Goal: Transaction & Acquisition: Purchase product/service

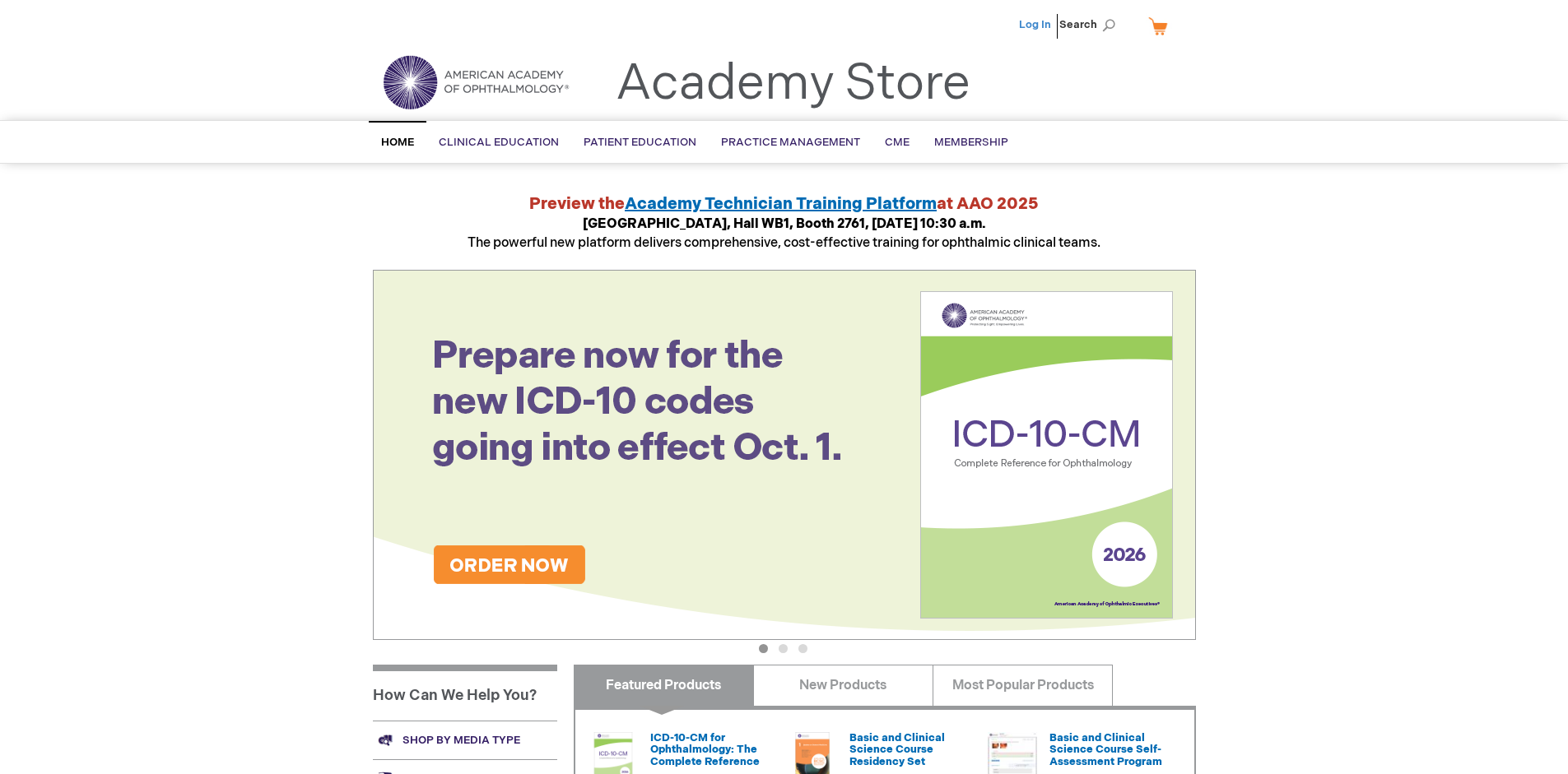
click at [1036, 25] on link "Log In" at bounding box center [1034, 25] width 32 height 13
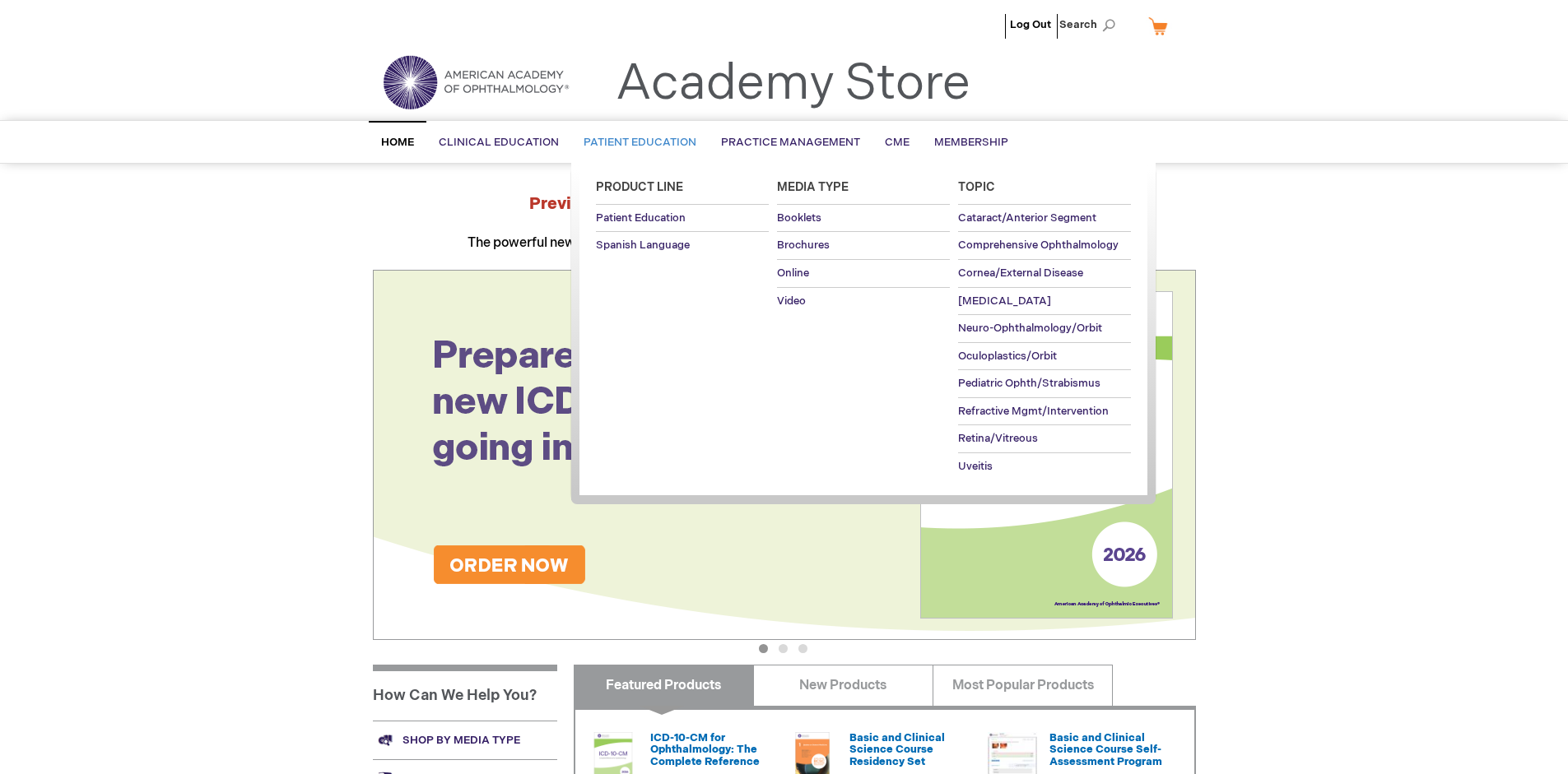
click at [635, 142] on span "Patient Education" at bounding box center [639, 142] width 112 height 13
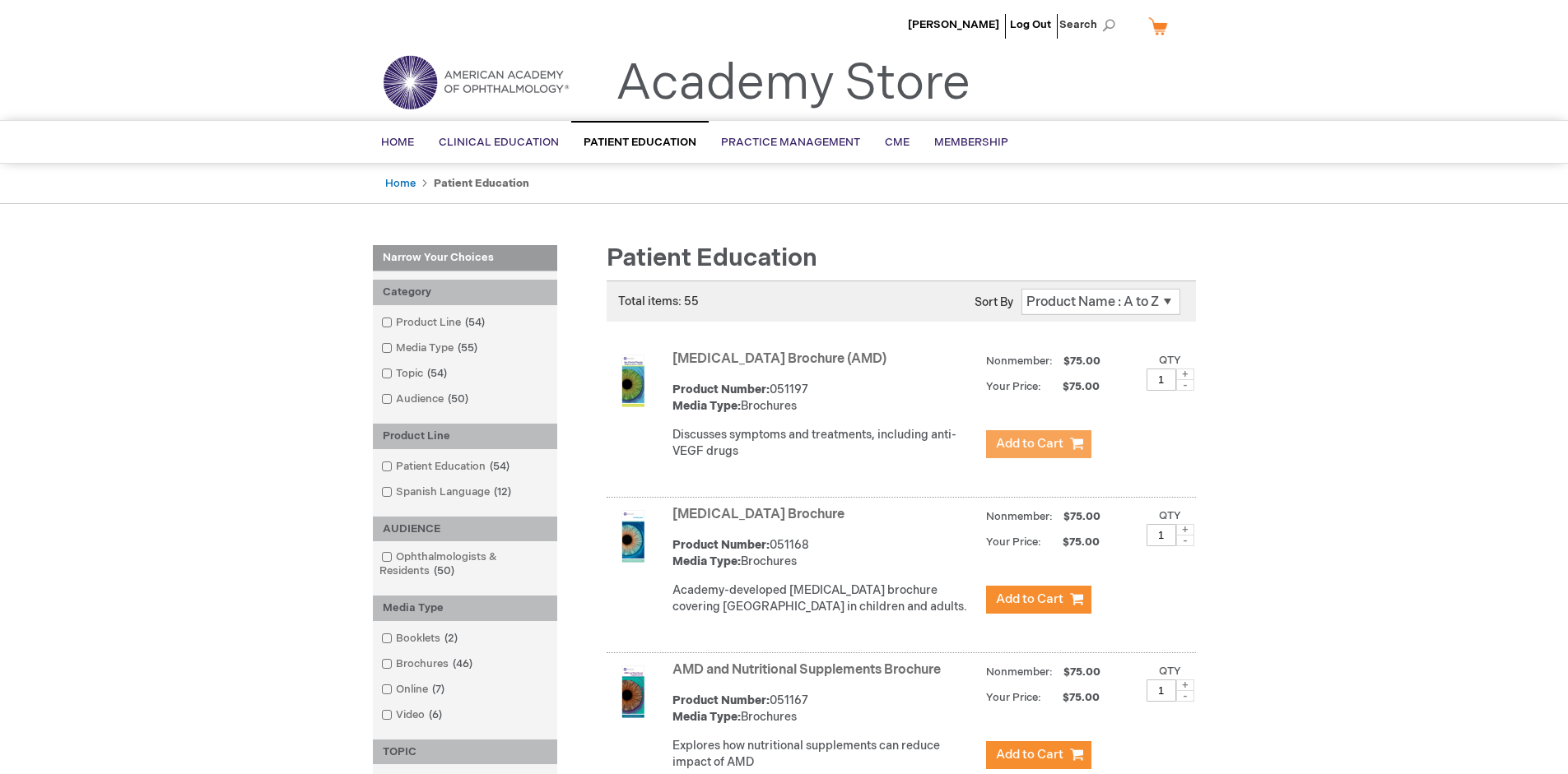
click at [1038, 444] on span "Add to Cart" at bounding box center [1029, 444] width 67 height 15
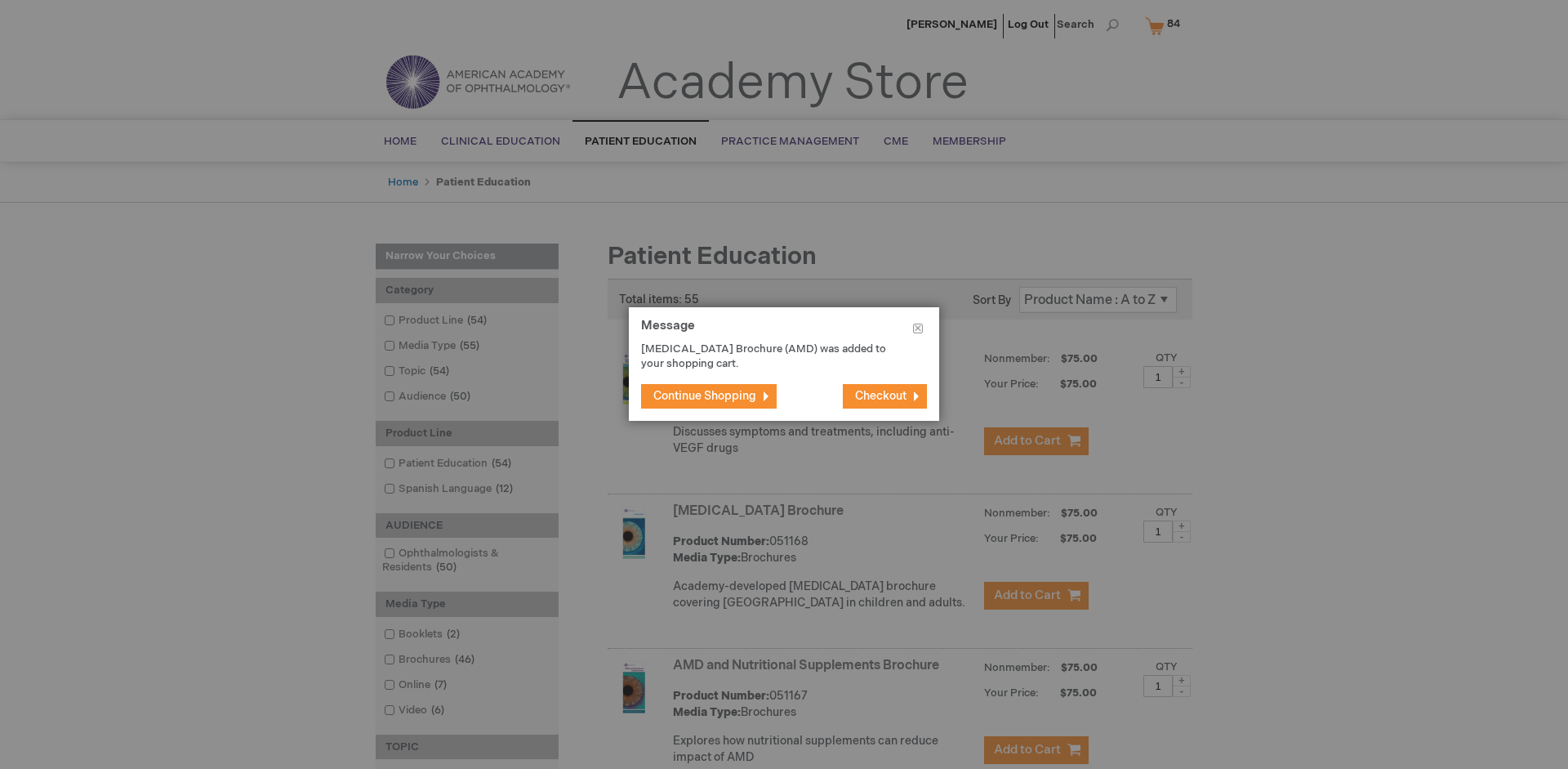
click at [705, 396] on span "Continue Shopping" at bounding box center [705, 396] width 103 height 14
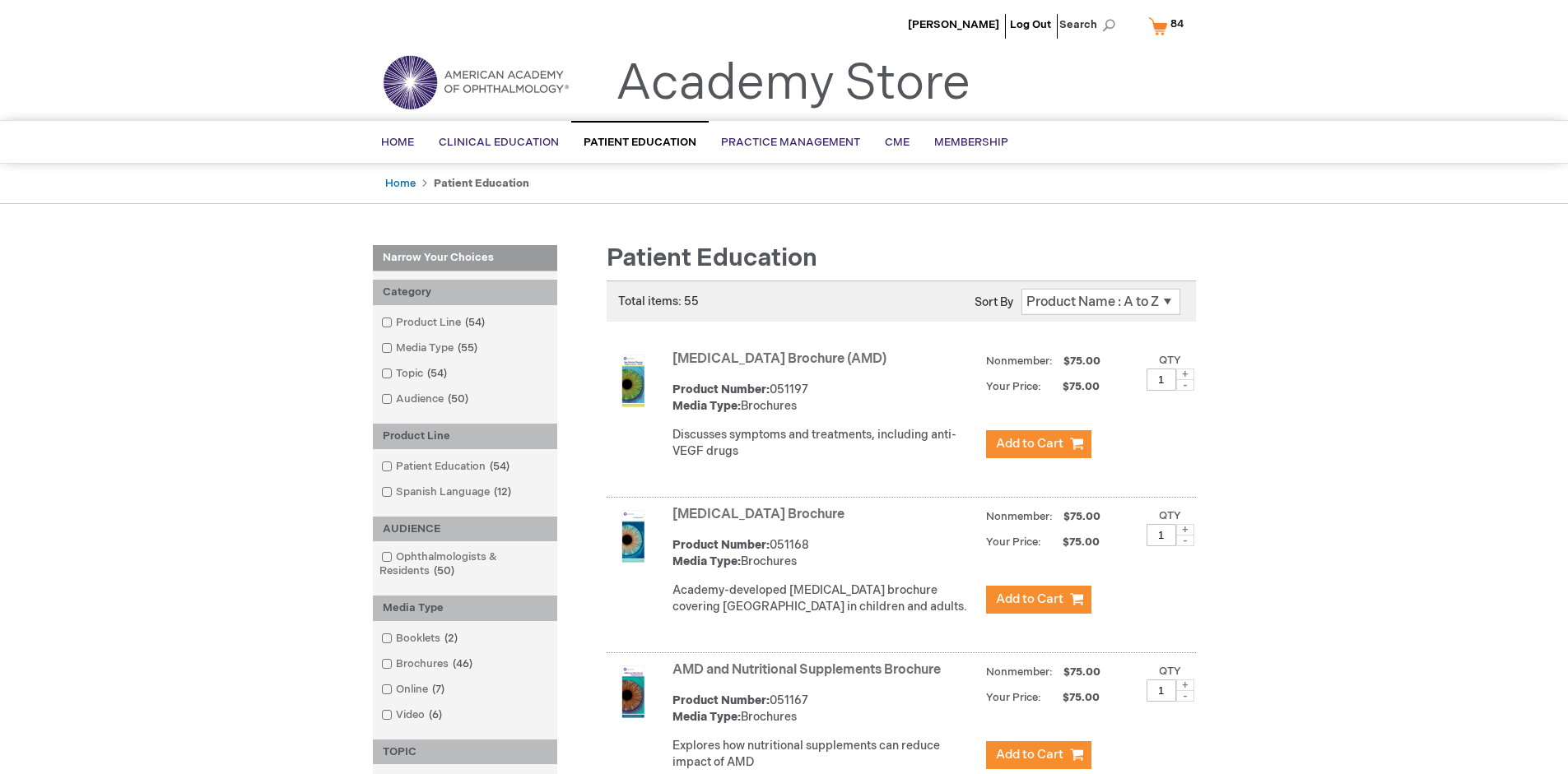
click at [810, 678] on link "AMD and Nutritional Supplements Brochure" at bounding box center [806, 669] width 268 height 15
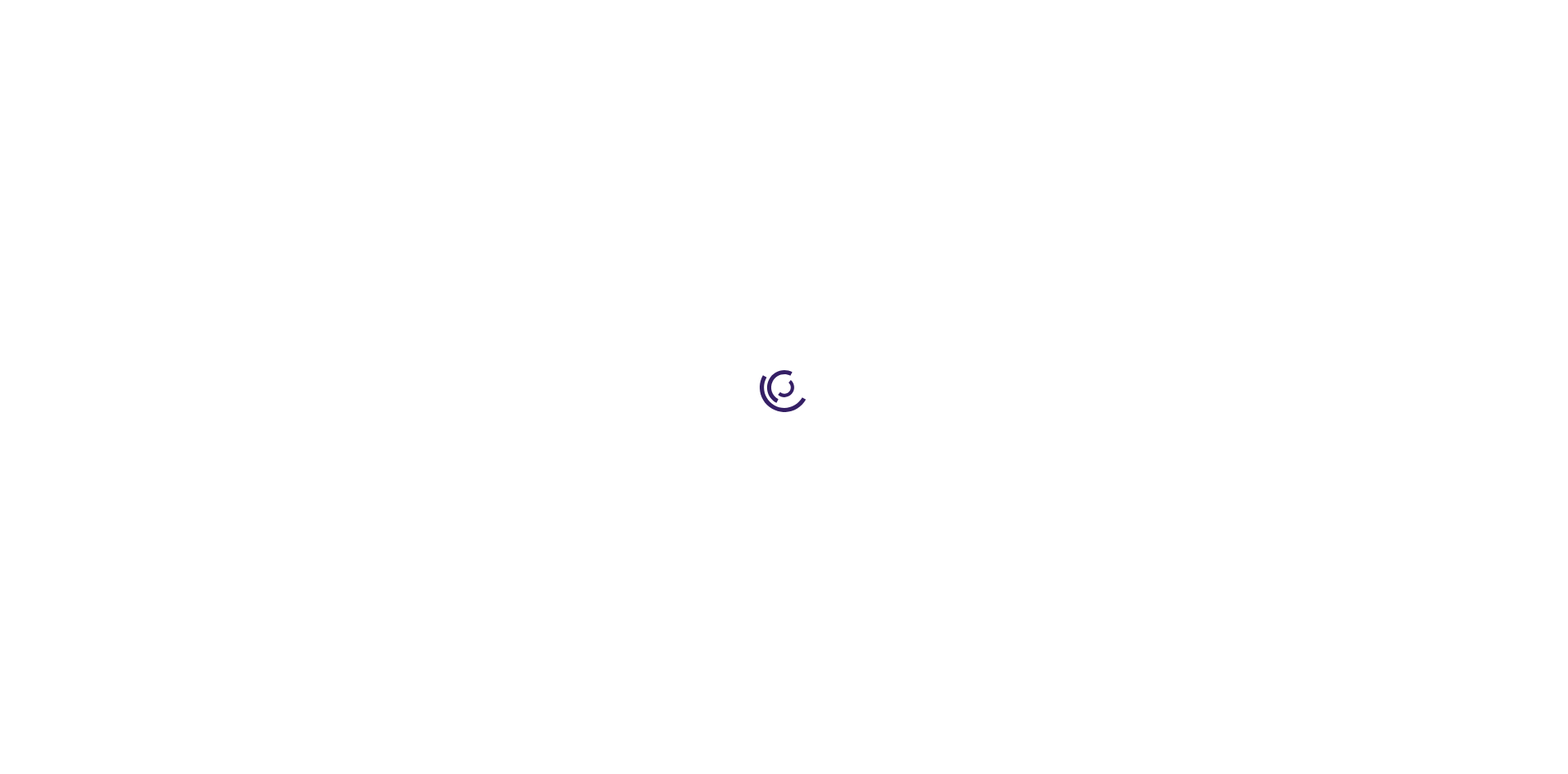
type input "1"
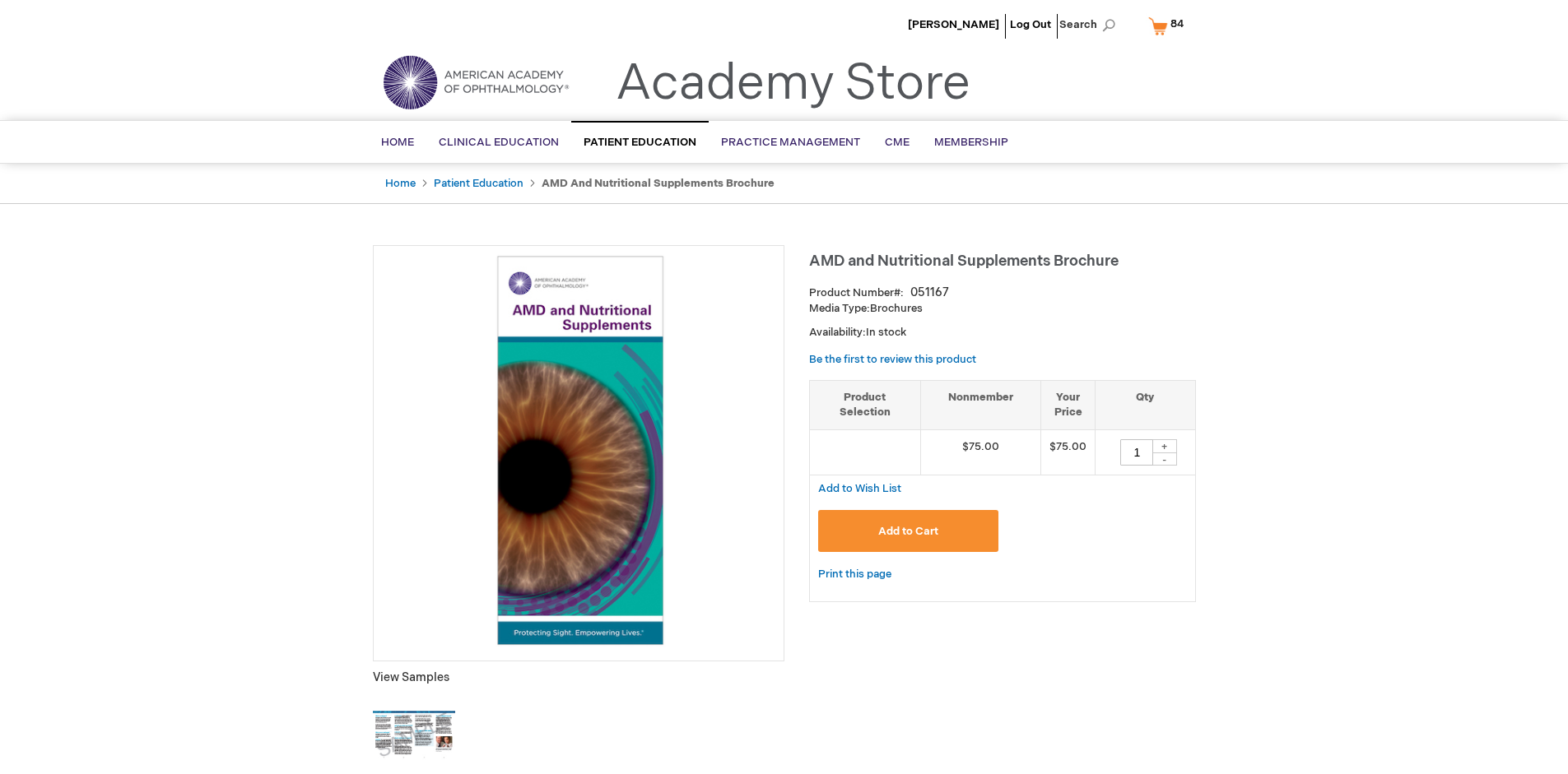
click at [908, 530] on span "Add to Cart" at bounding box center [908, 531] width 61 height 13
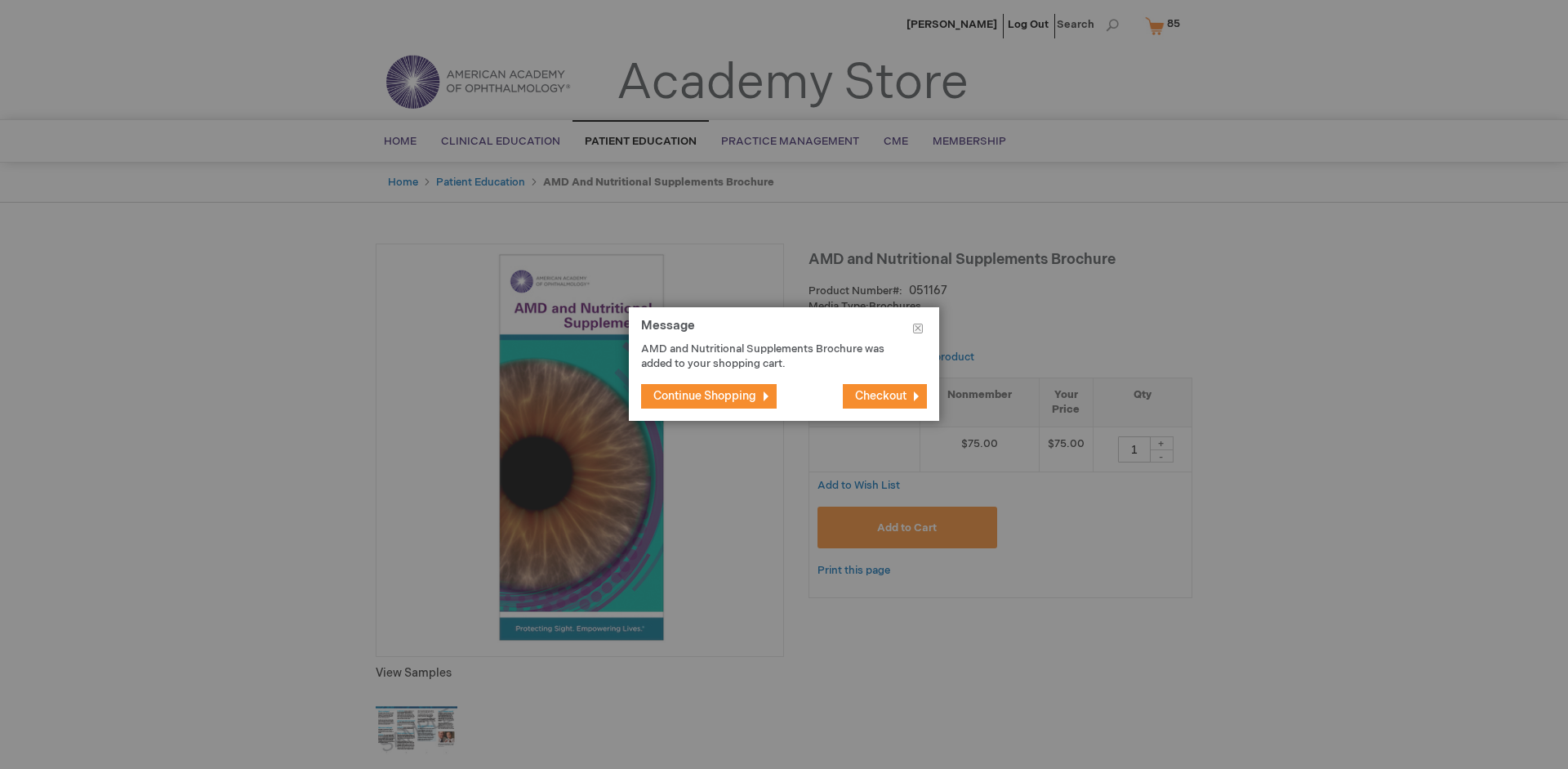
click at [705, 396] on span "Continue Shopping" at bounding box center [705, 396] width 103 height 14
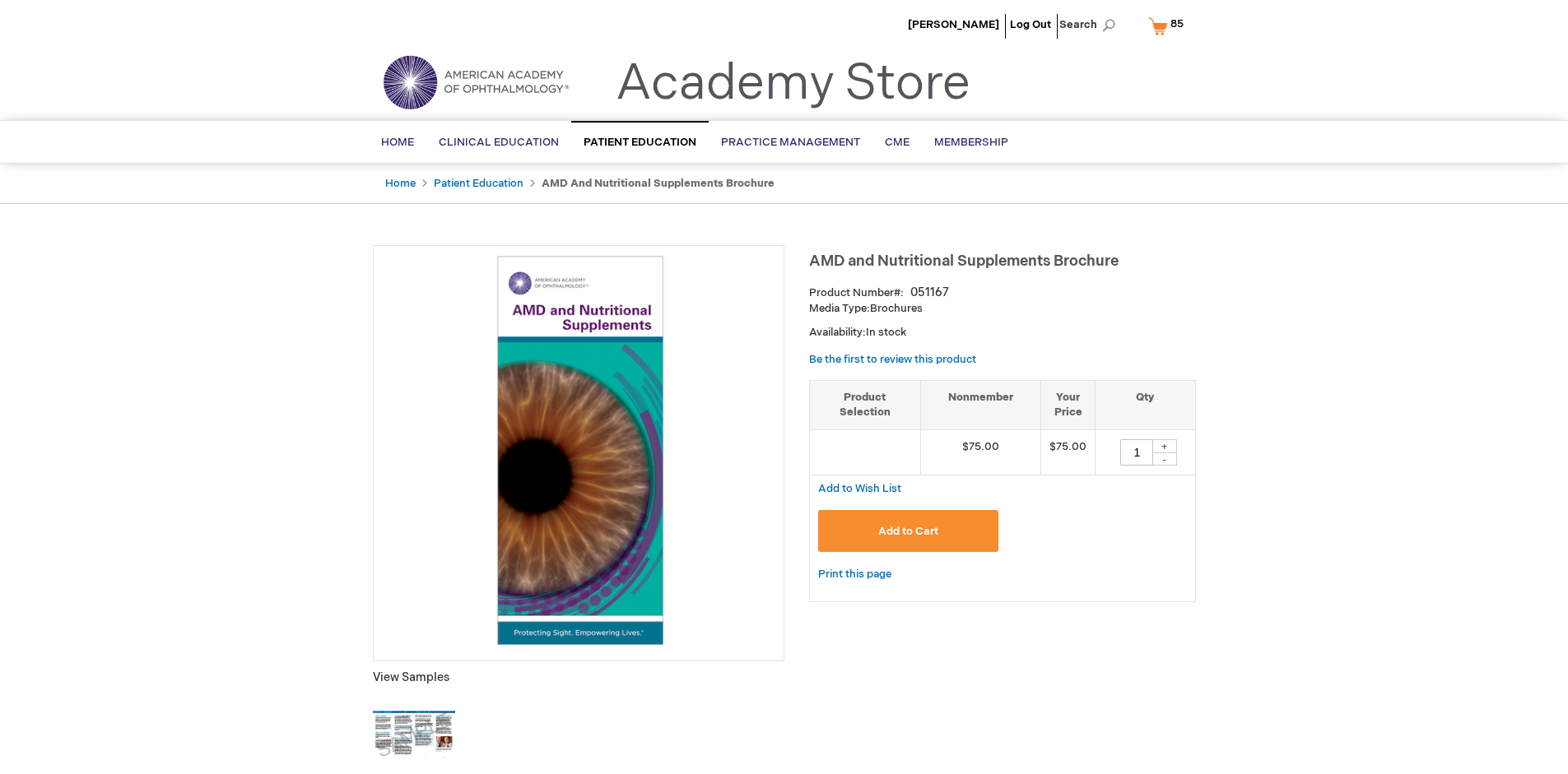
click at [1168, 26] on span "85 85 items" at bounding box center [1176, 24] width 18 height 20
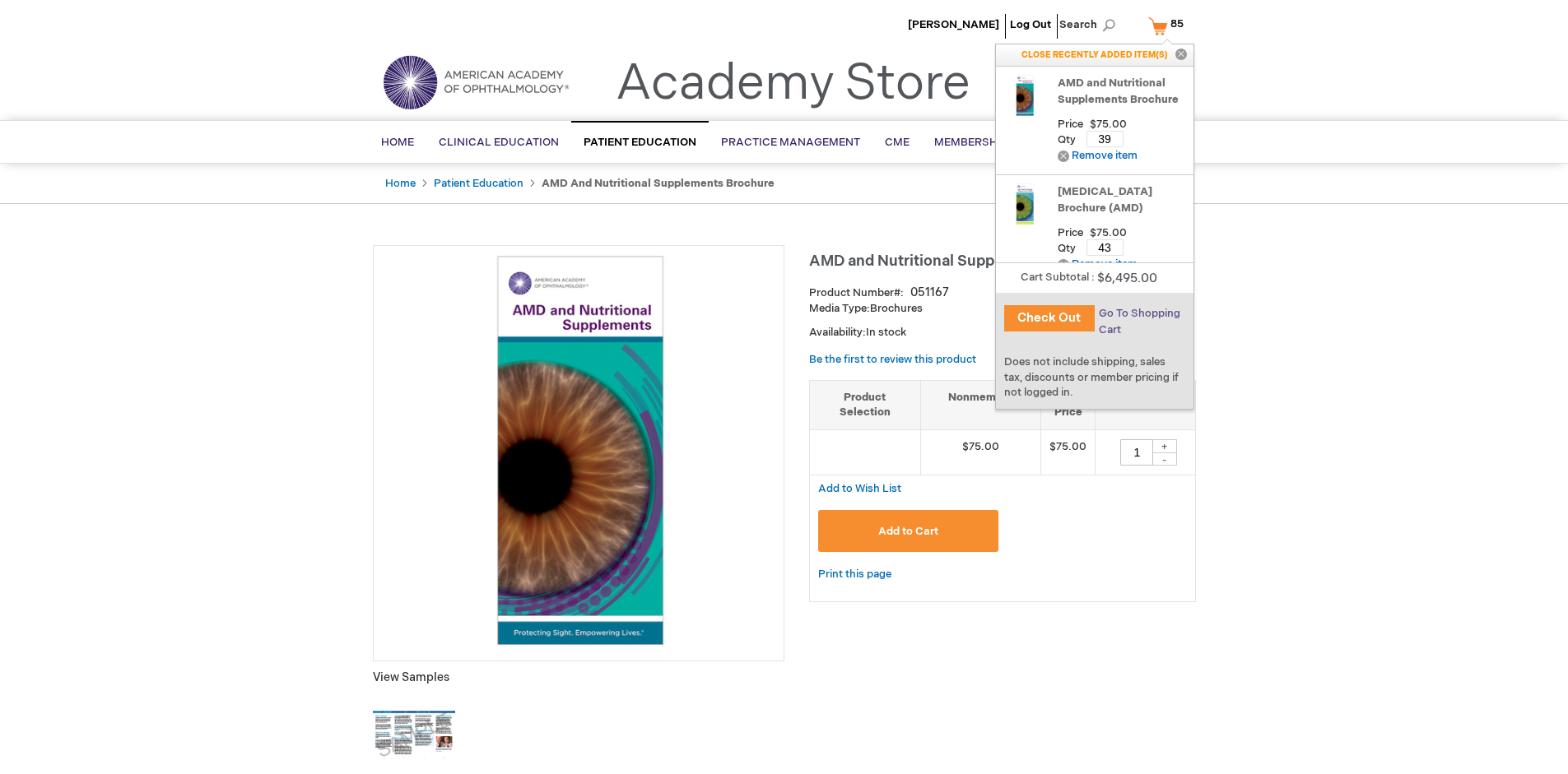
click at [1138, 313] on span "Go To Shopping Cart" at bounding box center [1139, 321] width 82 height 30
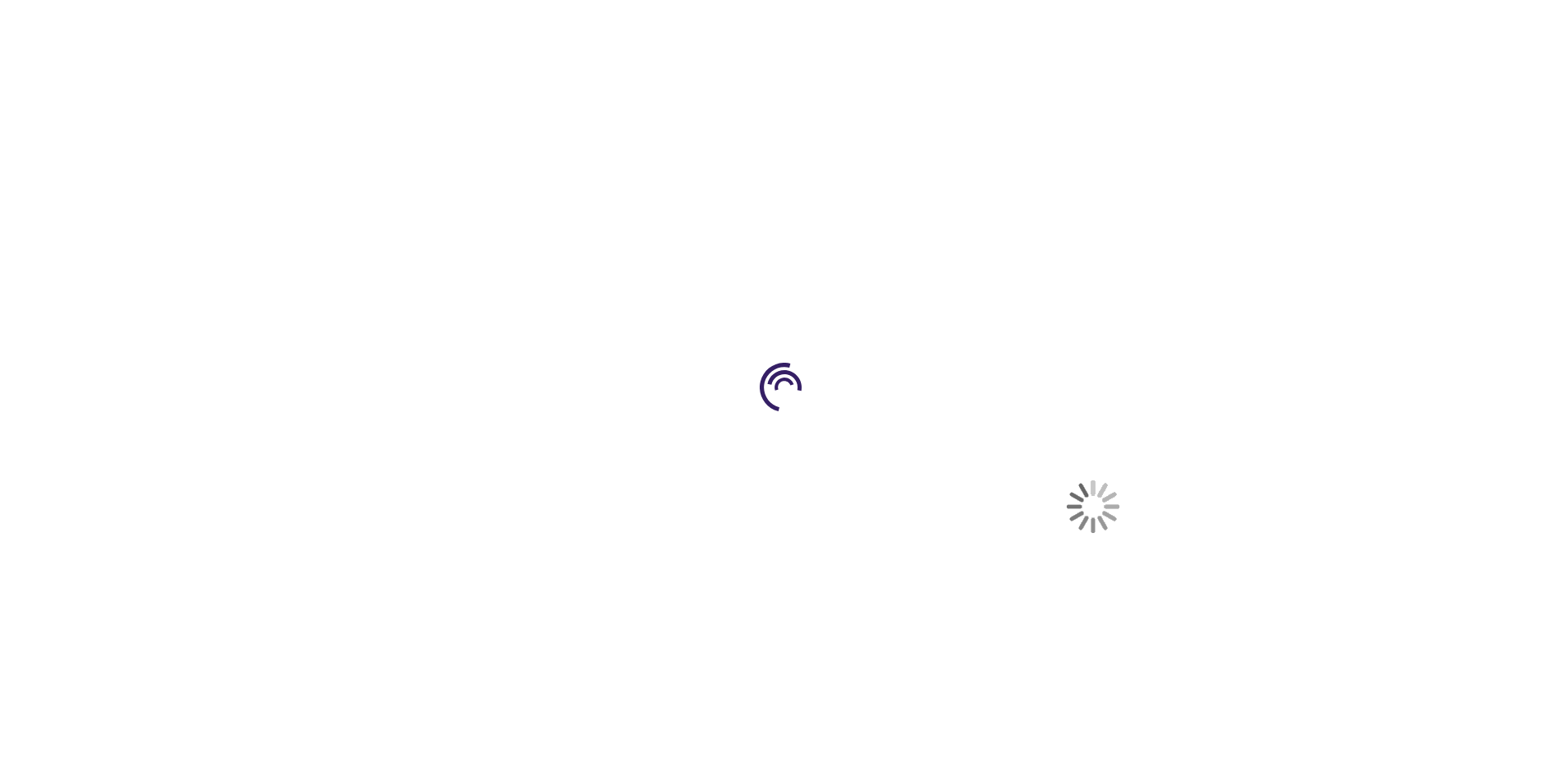
select select "US"
select select "41"
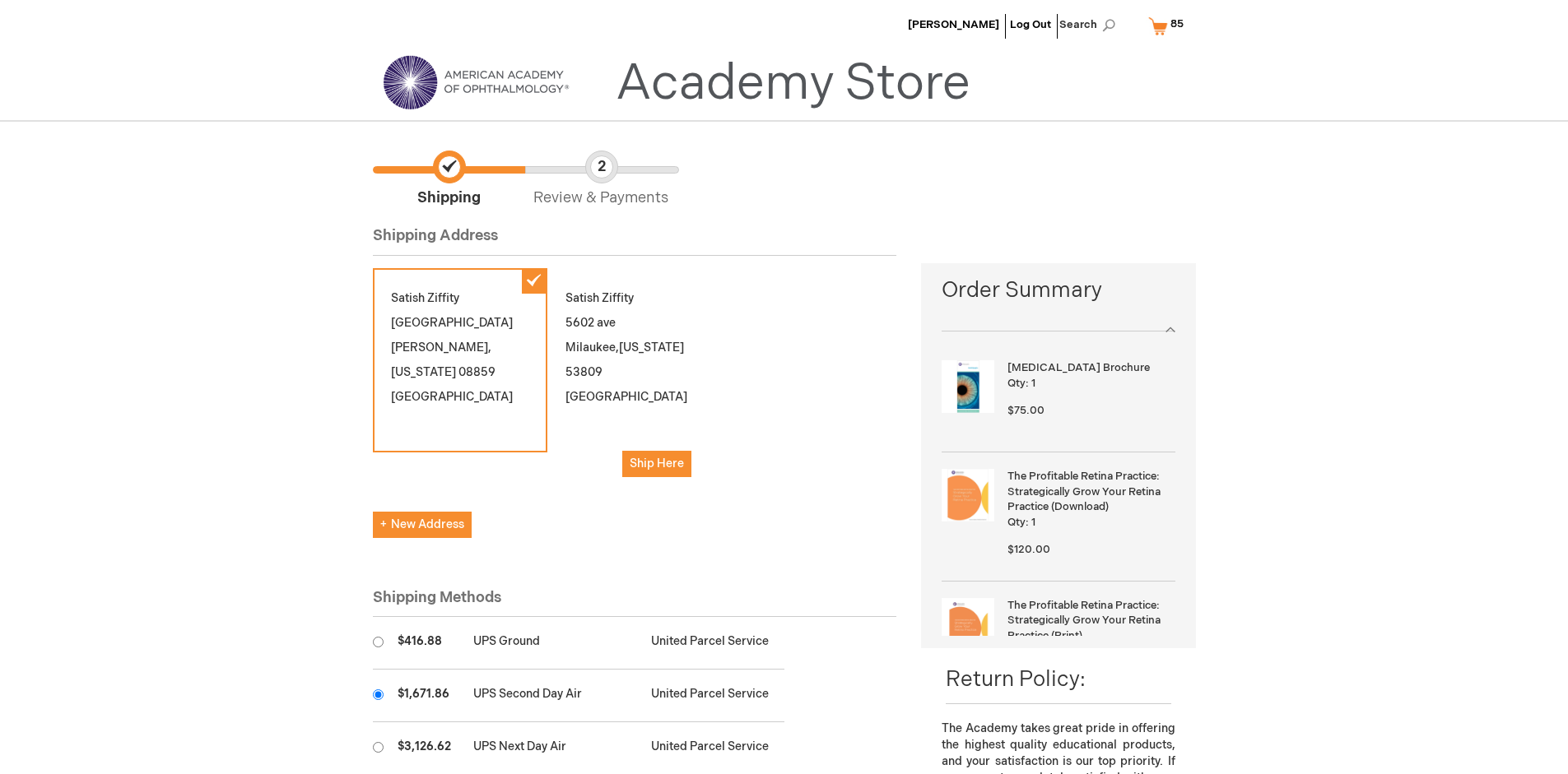
click at [378, 694] on input "radio" at bounding box center [378, 694] width 11 height 11
